Goal: Contribute content: Add original content to the website for others to see

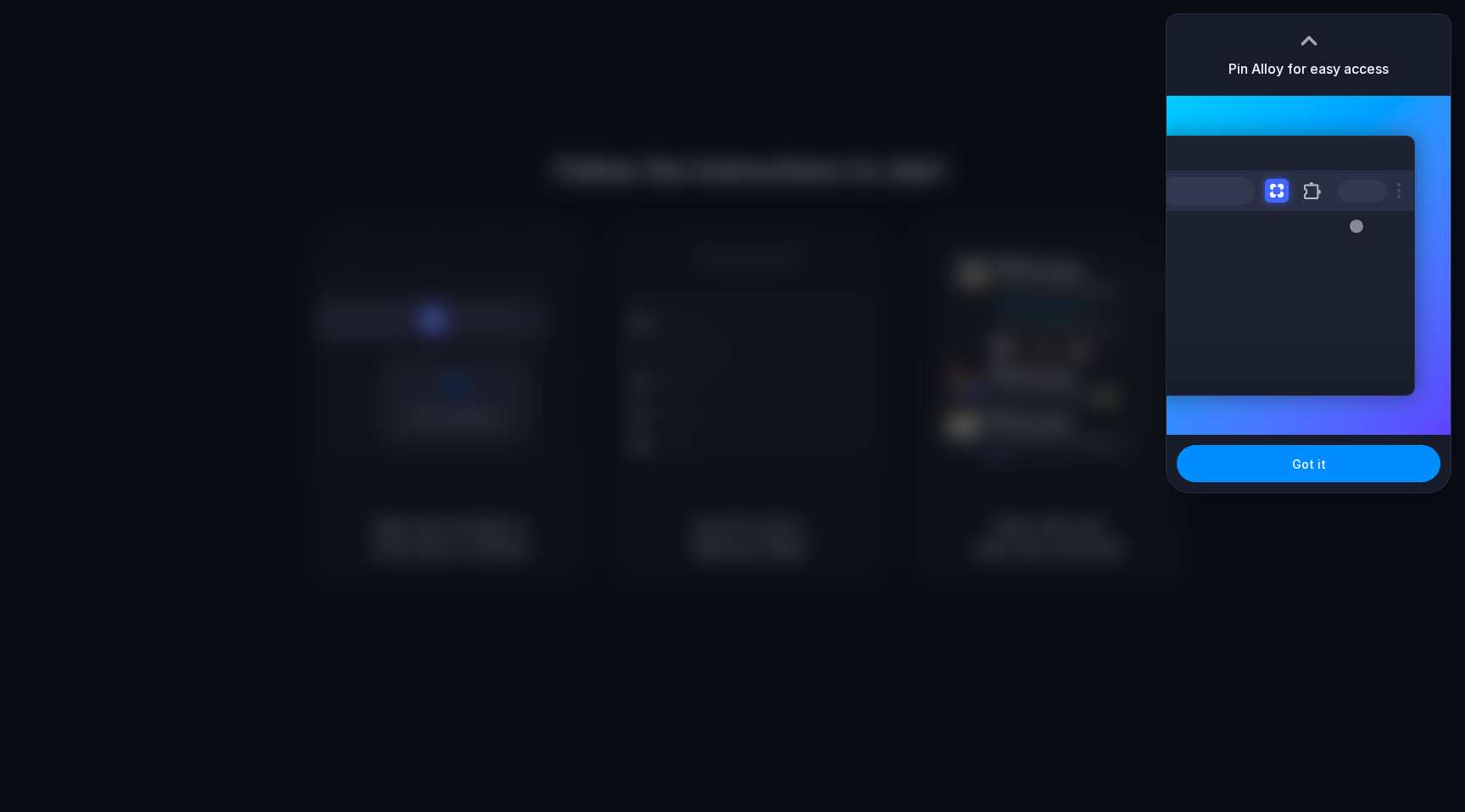
click at [761, 281] on div at bounding box center [732, 406] width 1465 height 812
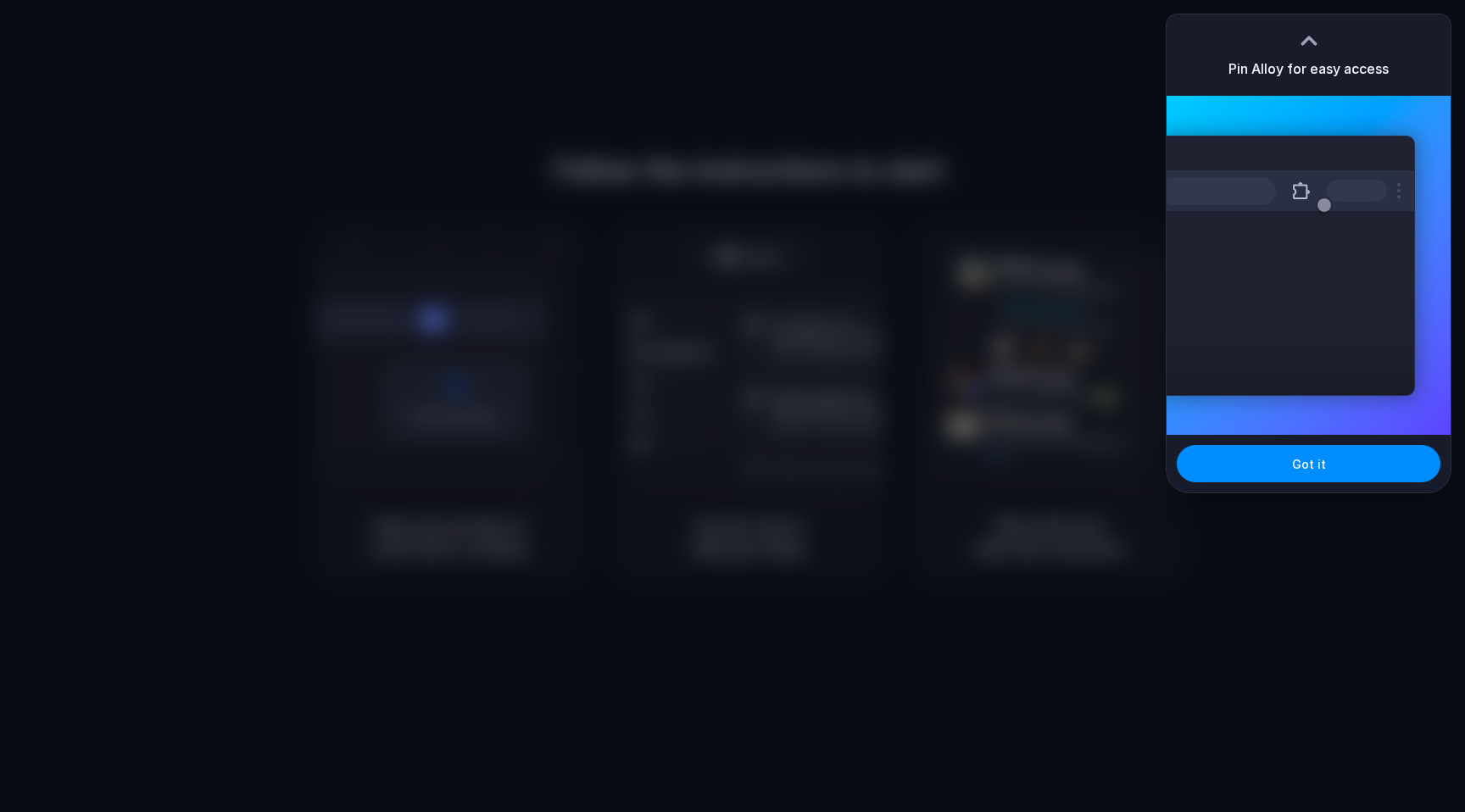
click at [1417, 98] on div "Extensions Alloy · AI Prototyping for..." at bounding box center [1309, 266] width 284 height 339
click at [1317, 463] on span "Got it" at bounding box center [1309, 464] width 34 height 18
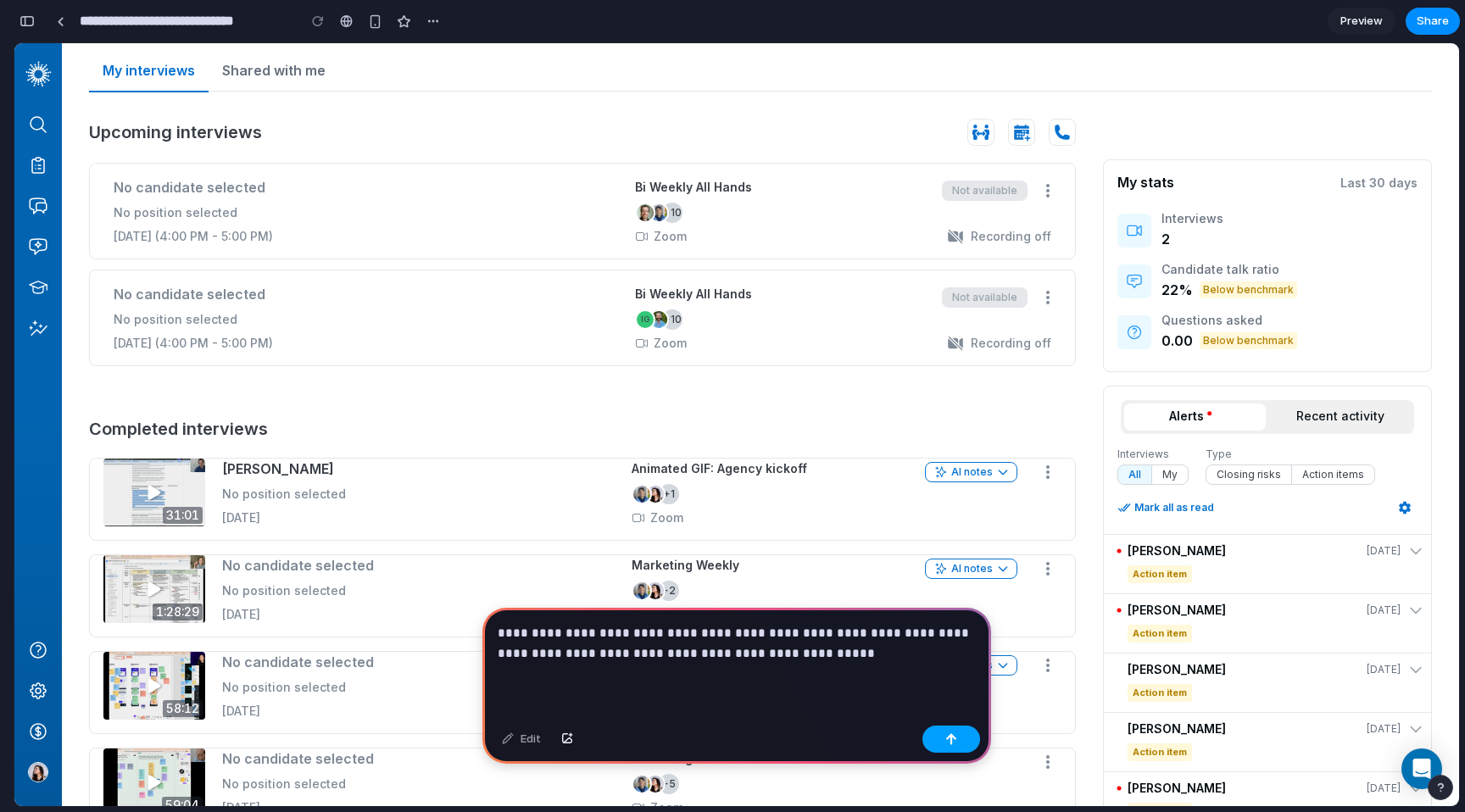
click at [957, 733] on button "button" at bounding box center [951, 739] width 57 height 27
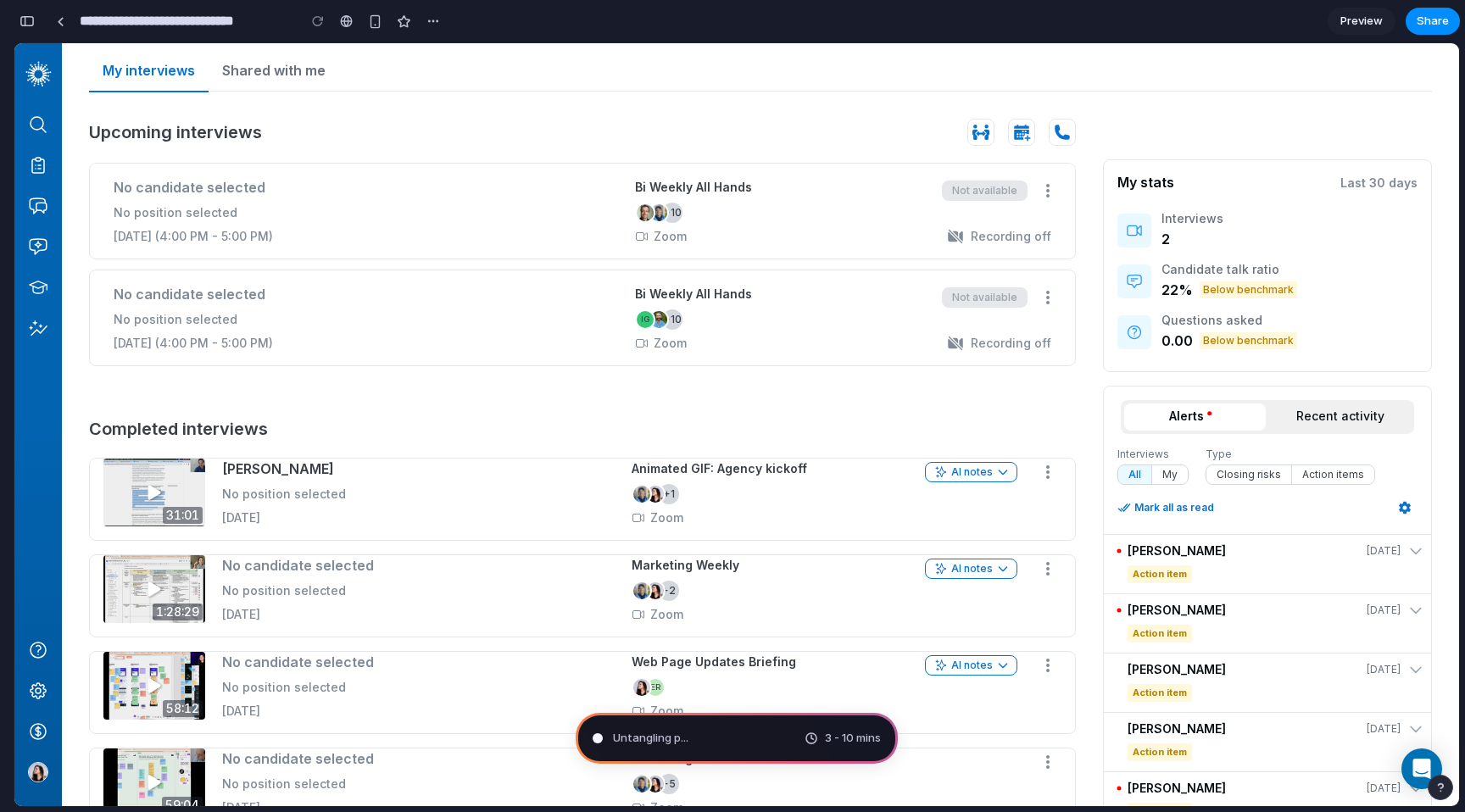
type input "**********"
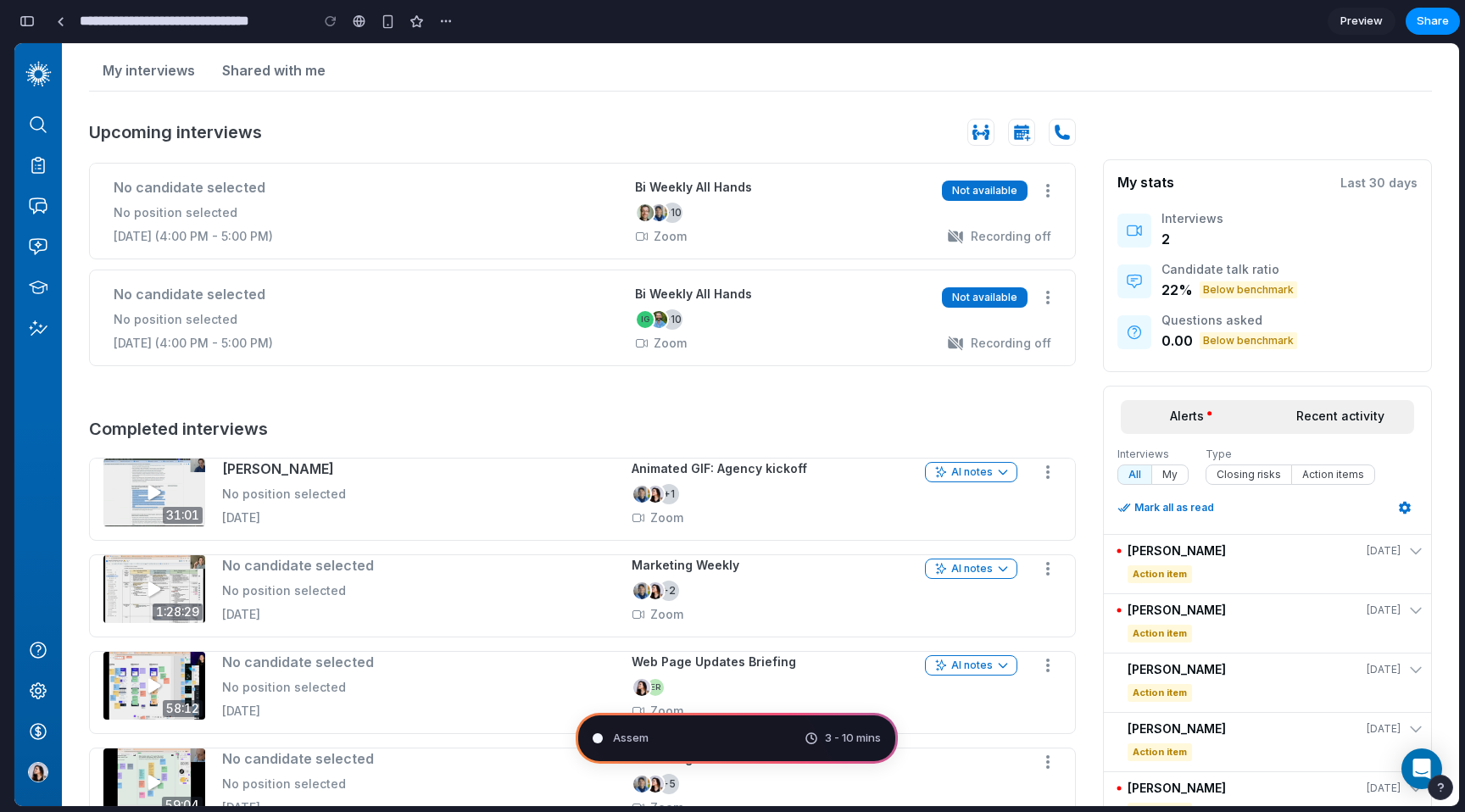
scroll to position [445, 0]
